Goal: Information Seeking & Learning: Learn about a topic

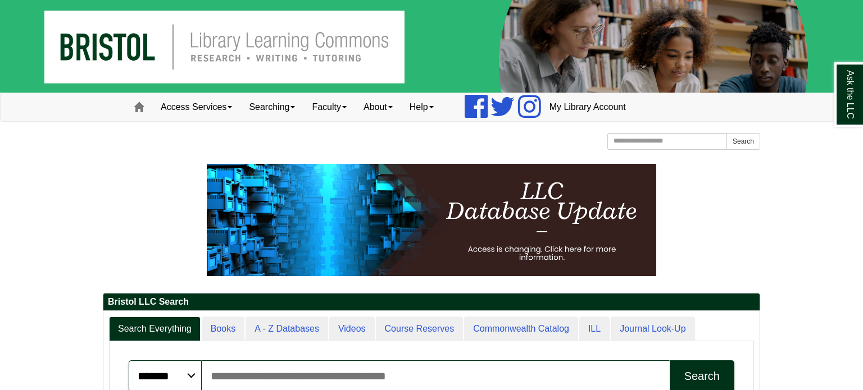
click at [316, 135] on div "Bristol Community College Bristol Community College Library Learning Commons Ho…" at bounding box center [431, 143] width 657 height 20
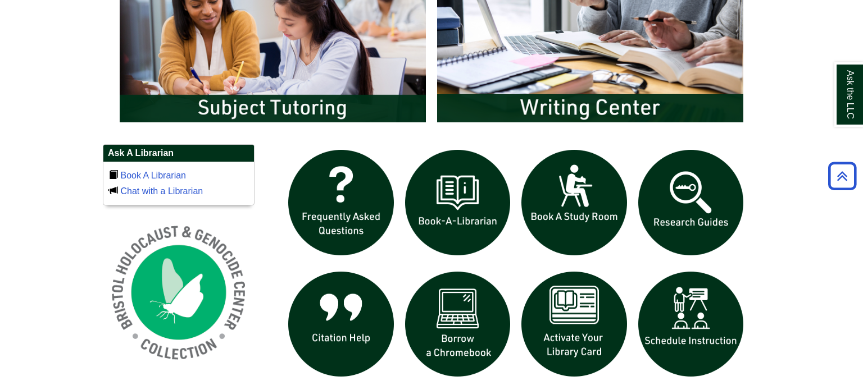
scroll to position [696, 0]
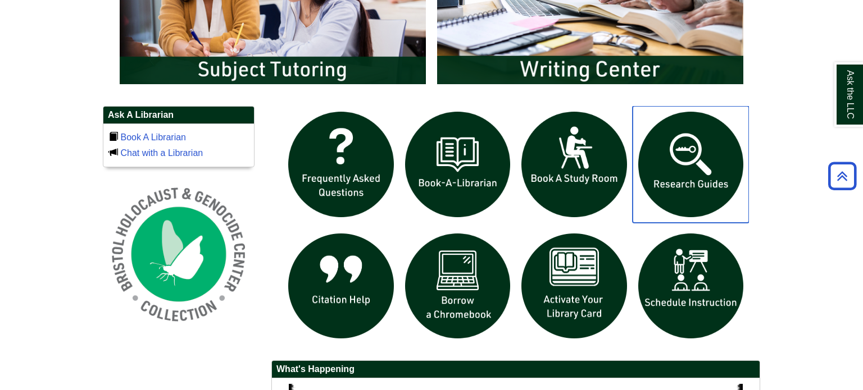
click at [678, 193] on img "slideshow" at bounding box center [690, 164] width 117 height 117
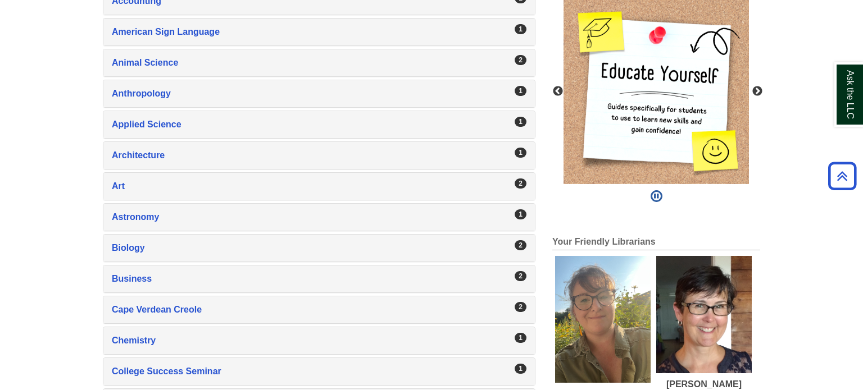
scroll to position [277, 0]
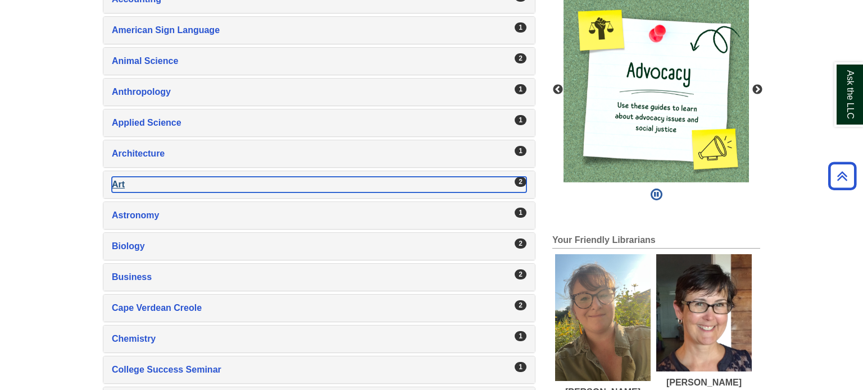
click at [276, 181] on div "Art , 2 guides" at bounding box center [319, 185] width 414 height 16
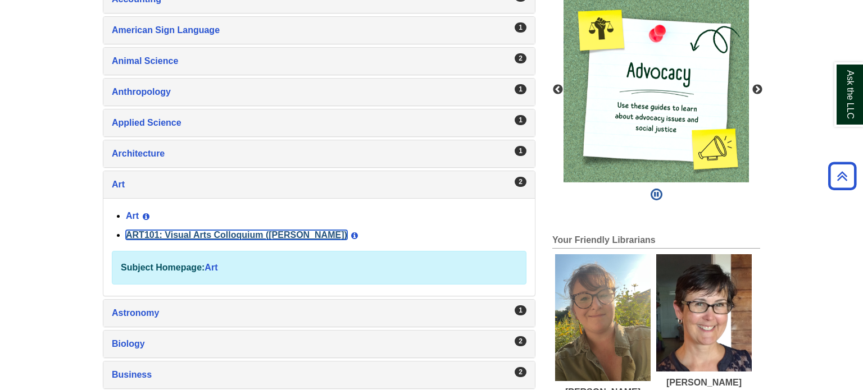
click at [195, 230] on link "ART101: Visual Arts Colloquium ([PERSON_NAME])" at bounding box center [236, 235] width 221 height 10
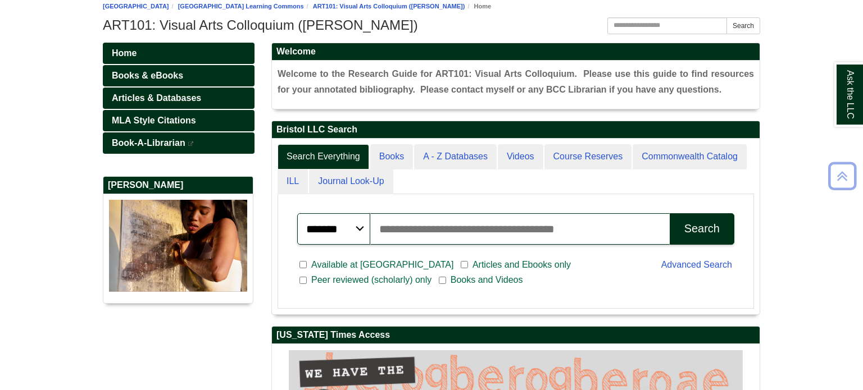
scroll to position [175, 487]
click at [148, 101] on span "Articles & Databases" at bounding box center [156, 98] width 89 height 10
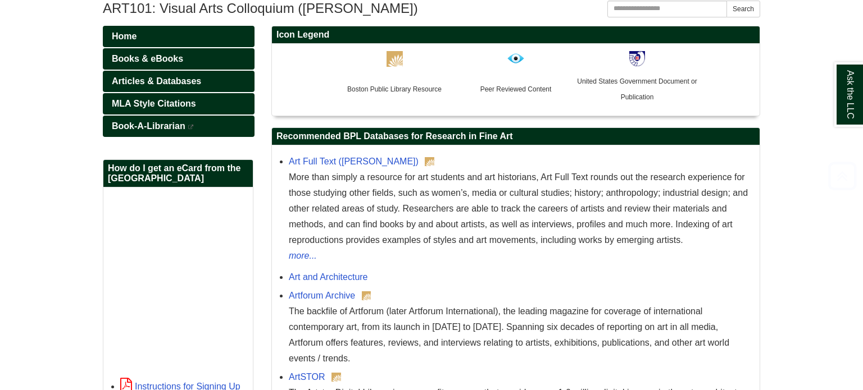
scroll to position [157, 0]
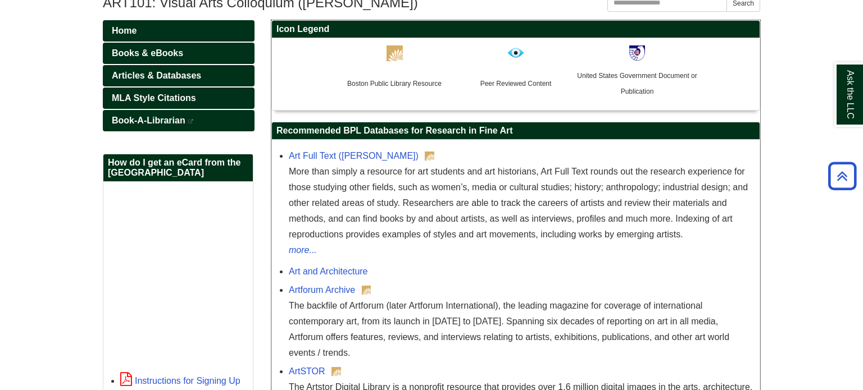
click at [498, 185] on div "More than simply a resource for art students and art historians, Art Full Text …" at bounding box center [521, 203] width 465 height 79
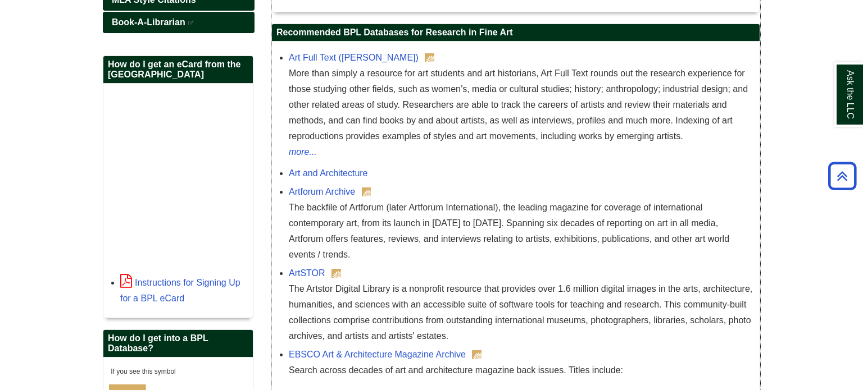
scroll to position [270, 0]
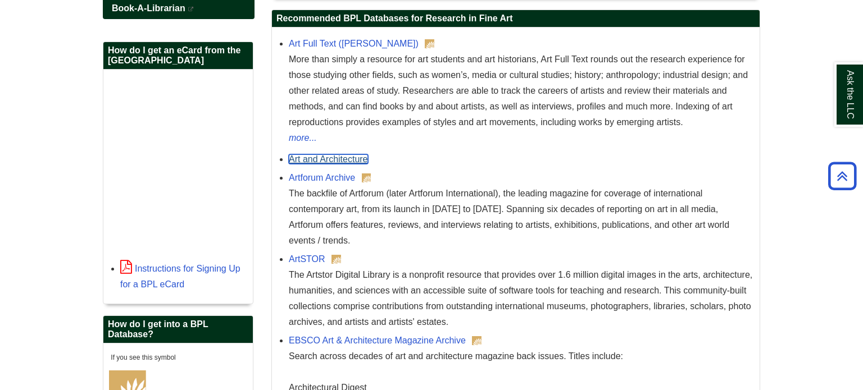
click at [327, 156] on link "Art and Architecture" at bounding box center [328, 159] width 79 height 10
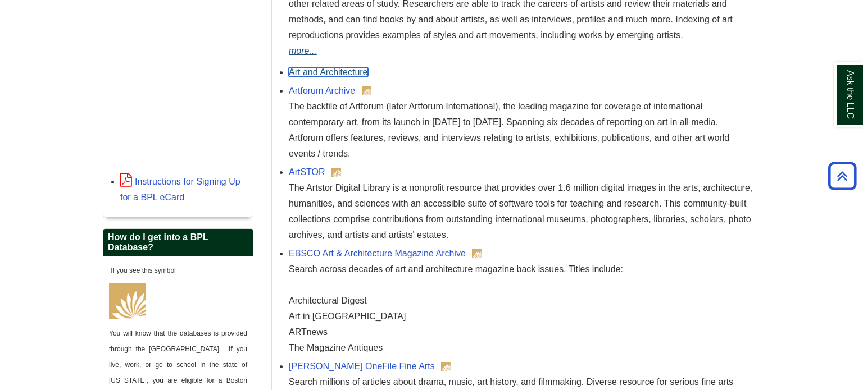
scroll to position [359, 0]
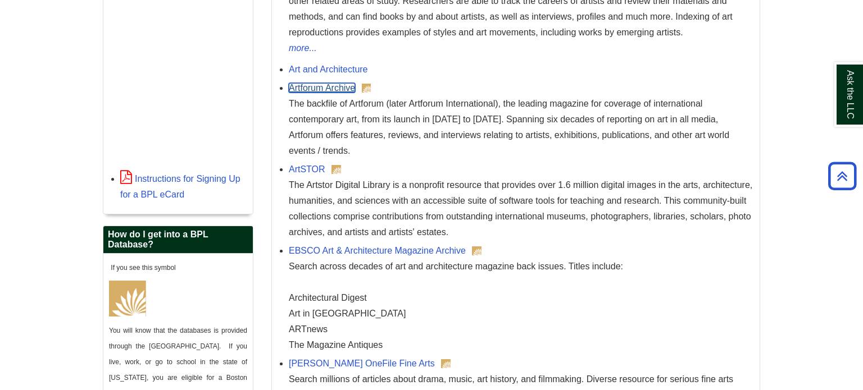
click at [348, 89] on link "Artforum Archive" at bounding box center [322, 88] width 66 height 10
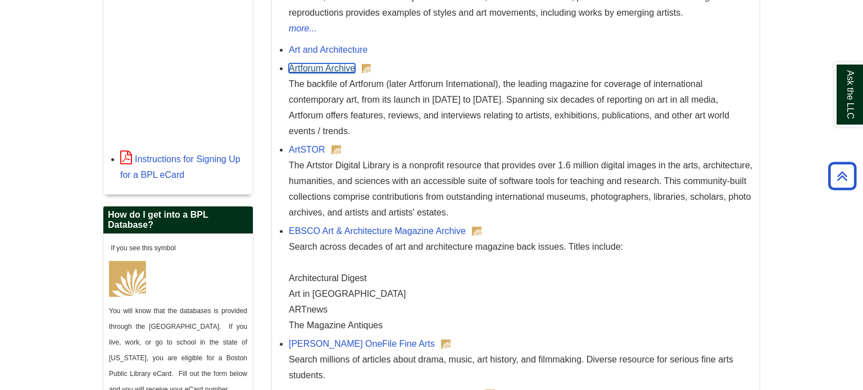
scroll to position [382, 0]
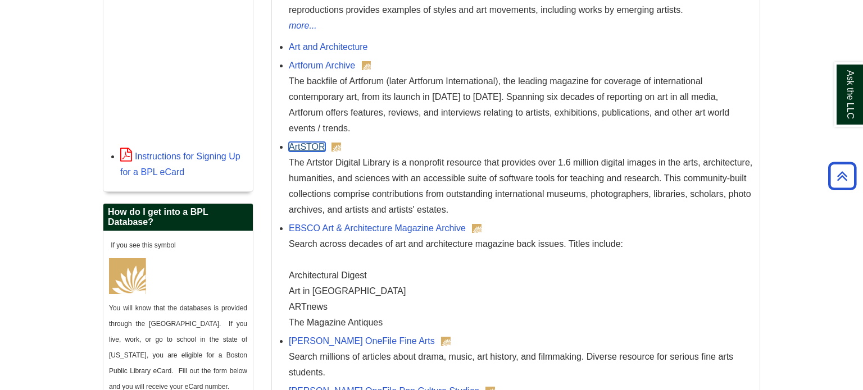
click at [307, 149] on link "ArtSTOR" at bounding box center [307, 147] width 37 height 10
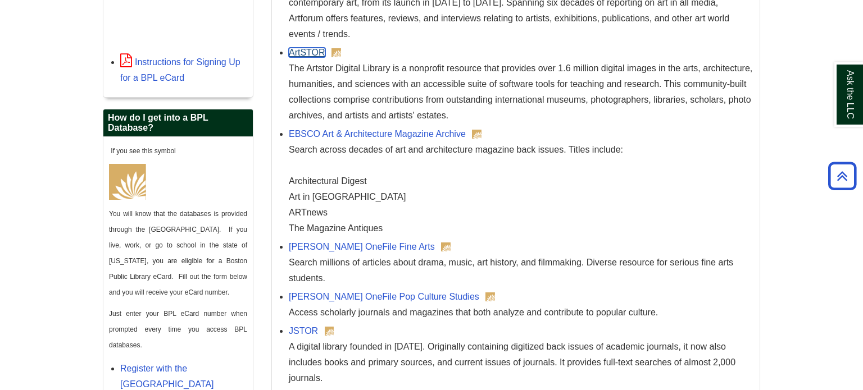
scroll to position [494, 0]
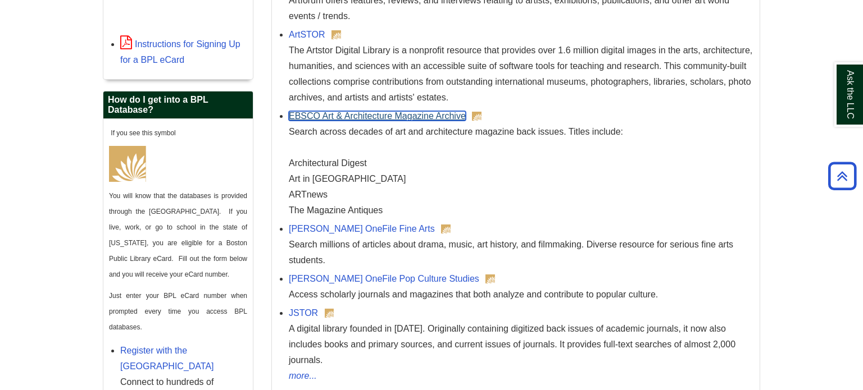
click at [406, 114] on link "EBSCO Art & Architecture Magazine Archive" at bounding box center [377, 116] width 177 height 10
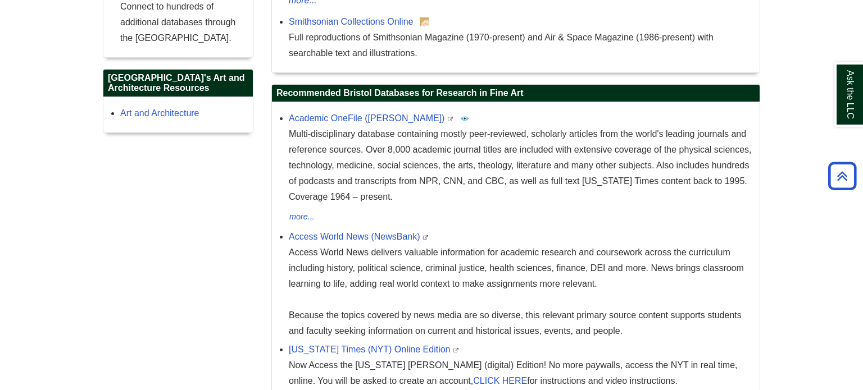
scroll to position [876, 0]
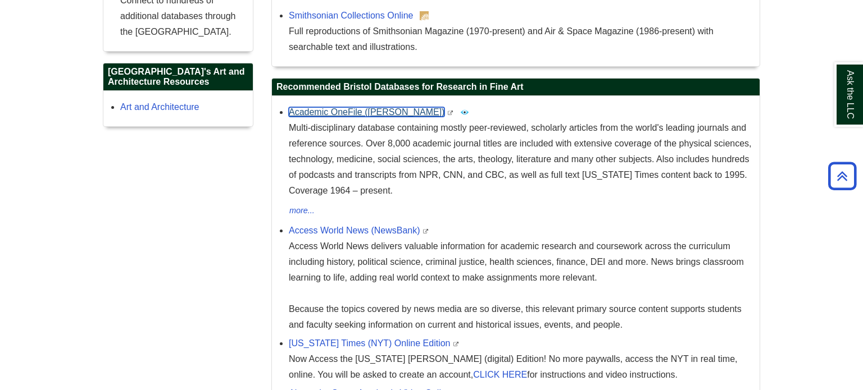
click at [339, 107] on link "Academic OneFile ([PERSON_NAME])" at bounding box center [367, 112] width 156 height 10
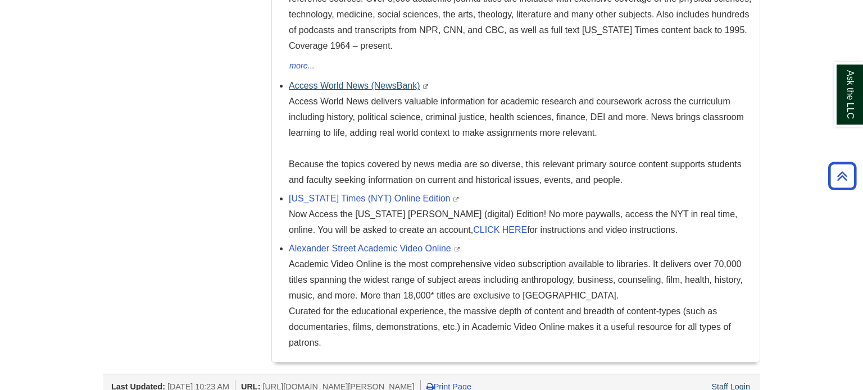
scroll to position [1031, 0]
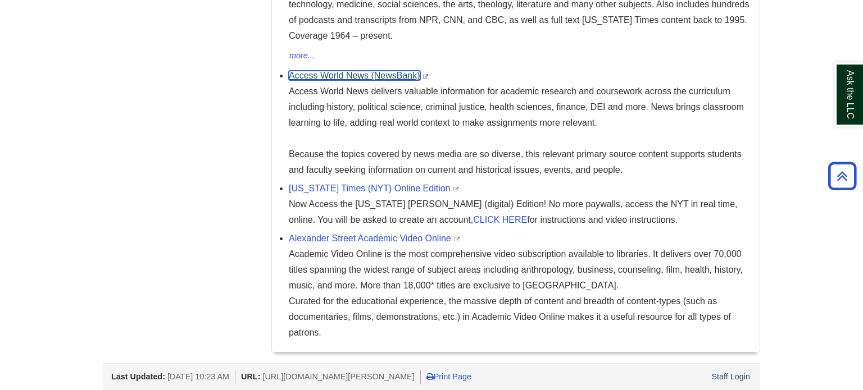
click at [330, 71] on link "Access World News (NewsBank)" at bounding box center [354, 76] width 131 height 10
